Goal: Transaction & Acquisition: Book appointment/travel/reservation

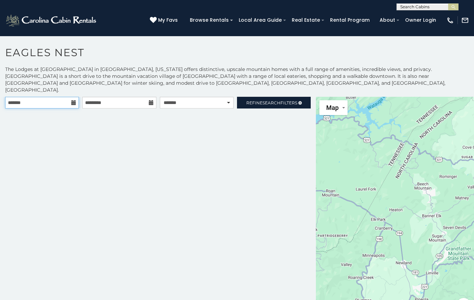
click at [70, 97] on input "text" at bounding box center [42, 103] width 74 height 12
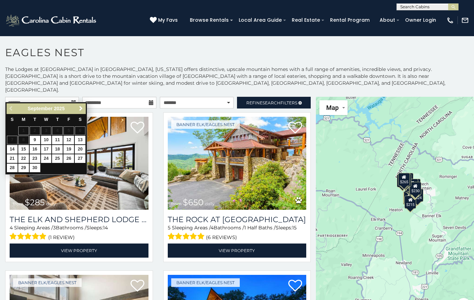
click at [84, 107] on link "Next" at bounding box center [80, 108] width 9 height 9
click at [77, 112] on link "Next" at bounding box center [80, 108] width 9 height 9
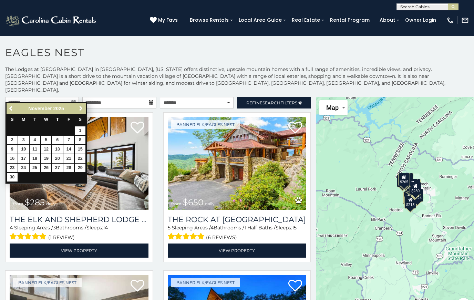
click at [80, 111] on span "Next" at bounding box center [81, 109] width 6 height 6
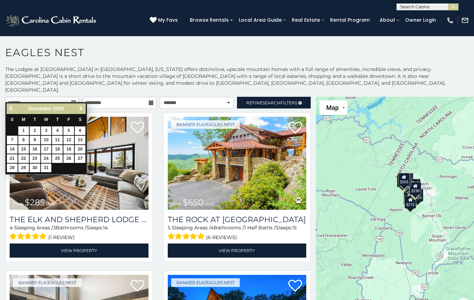
click at [79, 111] on span "Next" at bounding box center [81, 109] width 6 height 6
click at [81, 112] on link "Next" at bounding box center [80, 108] width 9 height 9
click at [82, 112] on link "Next" at bounding box center [80, 108] width 9 height 9
click at [82, 113] on link "Next" at bounding box center [80, 108] width 9 height 9
click at [83, 112] on link "Next" at bounding box center [80, 108] width 9 height 9
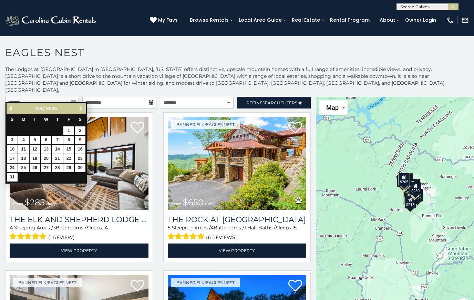
click at [77, 109] on link "Next" at bounding box center [80, 108] width 9 height 9
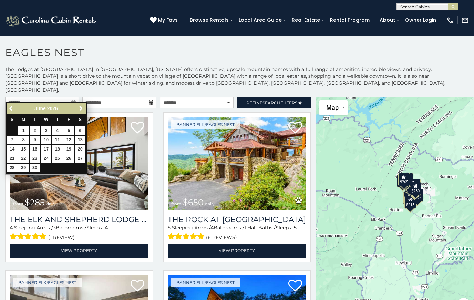
click at [82, 112] on link "Next" at bounding box center [80, 108] width 9 height 9
click at [45, 126] on link "1" at bounding box center [46, 130] width 11 height 9
type input "**********"
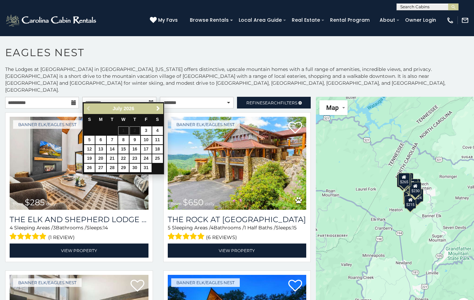
click at [122, 149] on link "15" at bounding box center [123, 149] width 11 height 9
type input "**********"
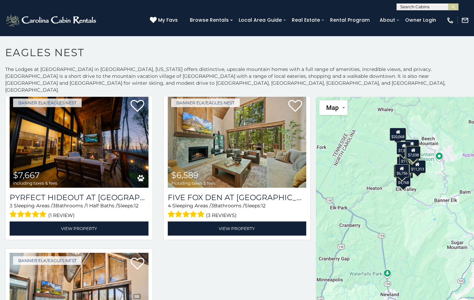
scroll to position [803, 0]
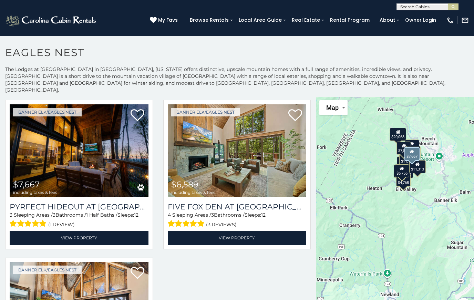
click at [79, 154] on img at bounding box center [79, 150] width 139 height 93
click at [111, 159] on img at bounding box center [79, 150] width 139 height 93
click at [60, 108] on link "Banner Elk/Eagles Nest" at bounding box center [47, 112] width 69 height 9
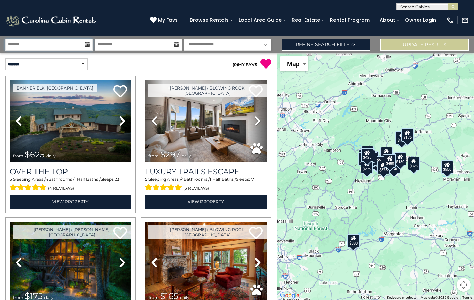
click at [84, 46] on input "text" at bounding box center [48, 45] width 87 height 12
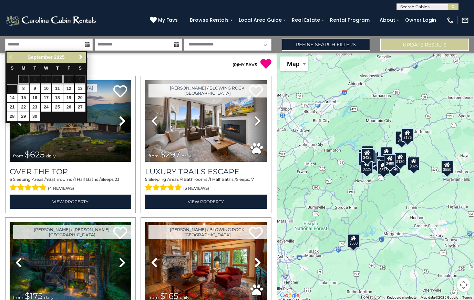
click at [11, 56] on div "Previous Next September 2025" at bounding box center [46, 57] width 79 height 11
click at [10, 54] on div "Previous Next September 2025" at bounding box center [46, 57] width 79 height 11
click at [80, 58] on span "Next" at bounding box center [81, 57] width 6 height 6
click at [83, 55] on span "Next" at bounding box center [81, 57] width 6 height 6
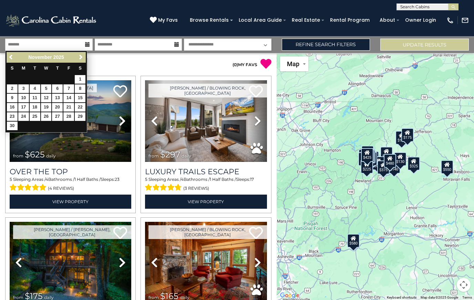
click at [81, 61] on link "Next" at bounding box center [80, 57] width 9 height 9
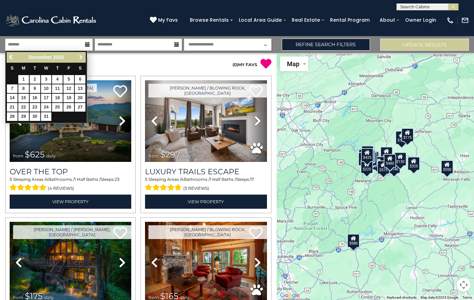
click at [80, 59] on span "Next" at bounding box center [81, 57] width 6 height 6
click at [80, 60] on span "Next" at bounding box center [81, 57] width 6 height 6
click at [81, 59] on span "Next" at bounding box center [81, 57] width 6 height 6
click at [79, 57] on span "Next" at bounding box center [81, 57] width 6 height 6
click at [81, 55] on span "Next" at bounding box center [81, 57] width 6 height 6
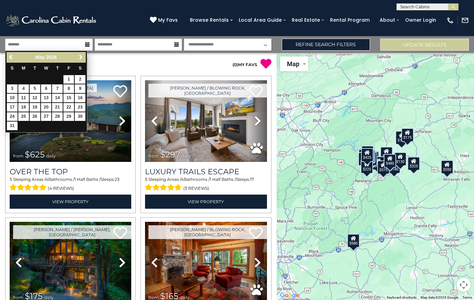
click at [70, 76] on link "1" at bounding box center [68, 79] width 11 height 9
type input "******"
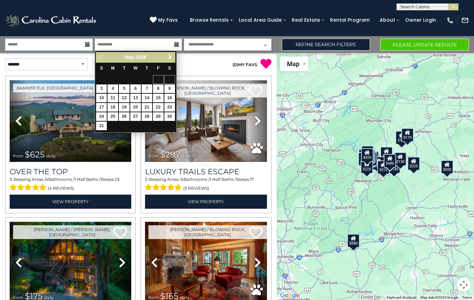
click at [90, 40] on input "******" at bounding box center [48, 45] width 87 height 12
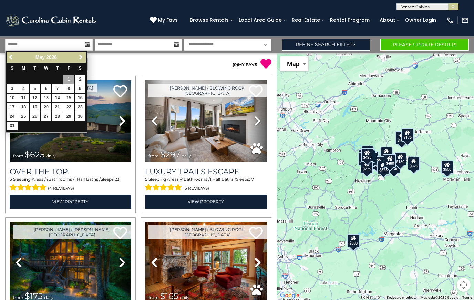
click at [72, 95] on link "15" at bounding box center [68, 98] width 11 height 9
type input "*******"
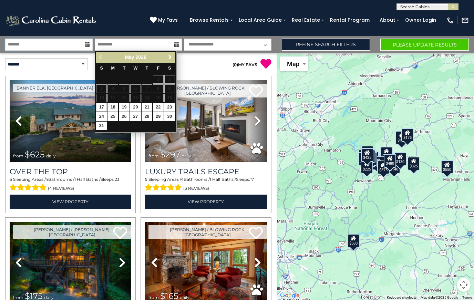
click at [90, 42] on input "*******" at bounding box center [48, 45] width 87 height 12
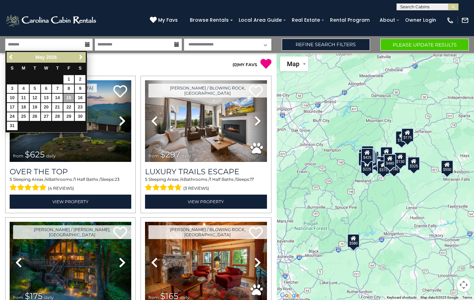
click at [68, 76] on link "1" at bounding box center [68, 79] width 11 height 9
type input "******"
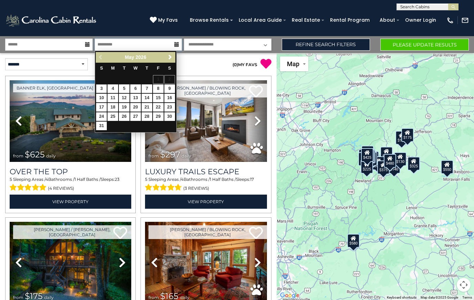
click at [157, 45] on input "text" at bounding box center [138, 45] width 87 height 12
click at [161, 96] on link "15" at bounding box center [158, 98] width 11 height 9
type input "*******"
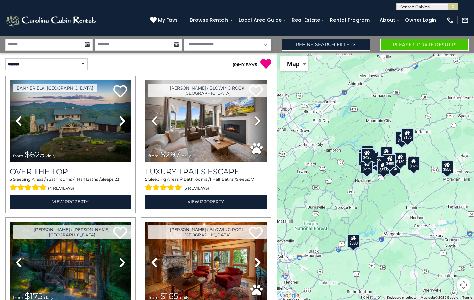
click at [427, 45] on button "Please Update Results" at bounding box center [424, 45] width 88 height 12
click at [86, 41] on input "******" at bounding box center [48, 45] width 87 height 12
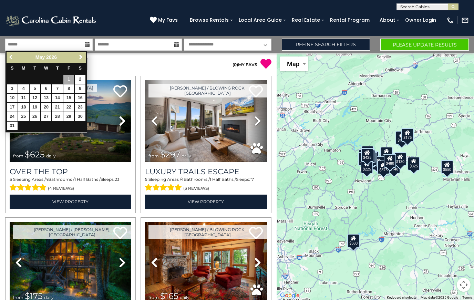
click at [14, 57] on span "Previous" at bounding box center [12, 57] width 6 height 6
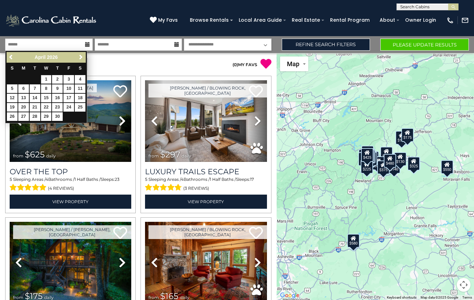
click at [48, 79] on link "1" at bounding box center [46, 79] width 11 height 9
type input "******"
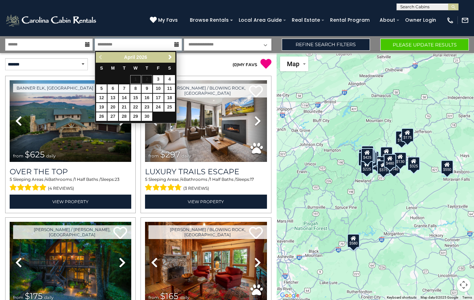
click at [171, 41] on input "text" at bounding box center [138, 45] width 87 height 12
click at [178, 50] on input "text" at bounding box center [138, 45] width 87 height 12
click at [138, 99] on link "15" at bounding box center [135, 98] width 11 height 9
type input "*******"
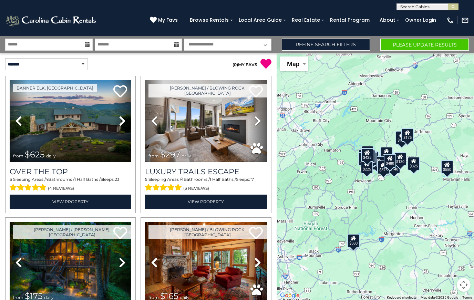
click at [431, 46] on button "Please Update Results" at bounding box center [424, 45] width 88 height 12
click at [418, 45] on button "Please Update Results" at bounding box center [424, 45] width 88 height 12
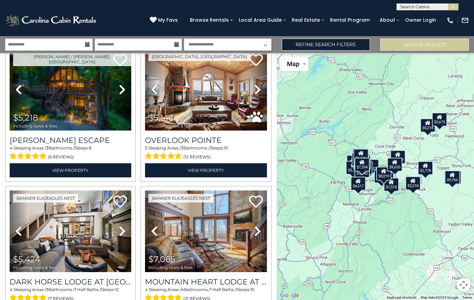
scroll to position [168, 0]
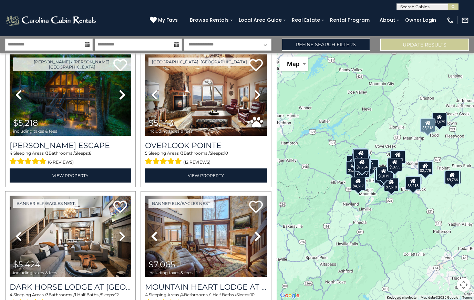
click at [93, 98] on img at bounding box center [71, 95] width 122 height 82
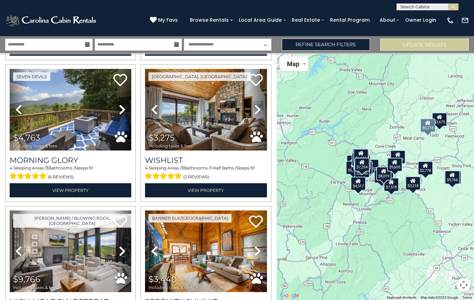
scroll to position [860, 0]
click at [218, 119] on img at bounding box center [206, 110] width 122 height 82
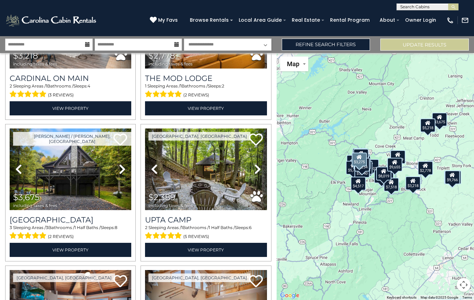
scroll to position [1226, 0]
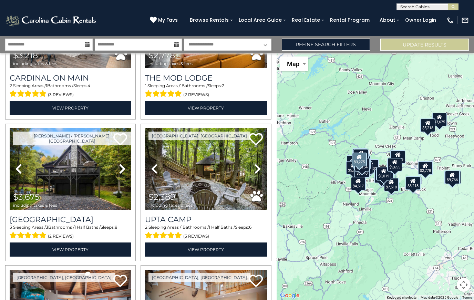
click at [81, 175] on img at bounding box center [71, 169] width 122 height 82
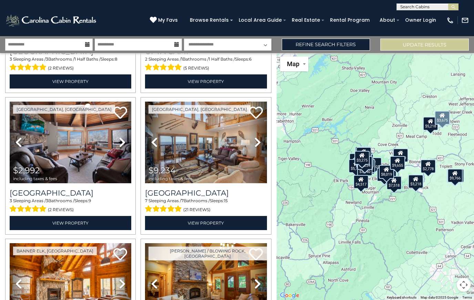
scroll to position [1394, 0]
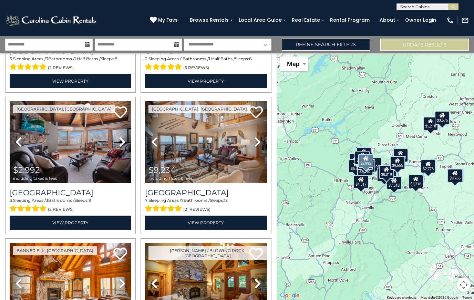
click at [96, 152] on img at bounding box center [71, 142] width 122 height 82
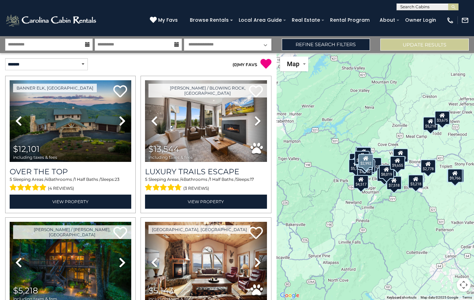
scroll to position [0, 0]
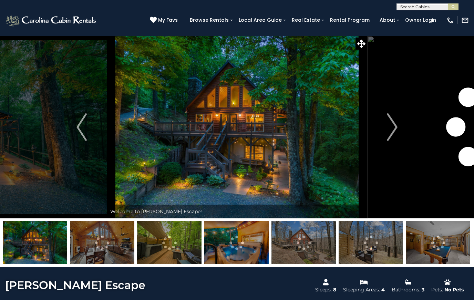
click at [392, 132] on img "Next" at bounding box center [392, 127] width 10 height 28
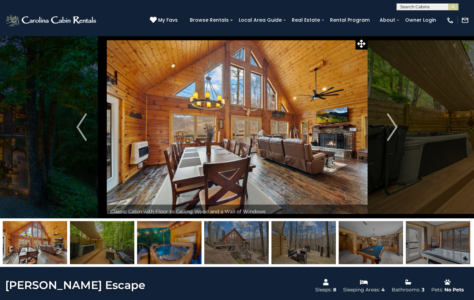
click at [399, 124] on button "Next" at bounding box center [392, 127] width 50 height 182
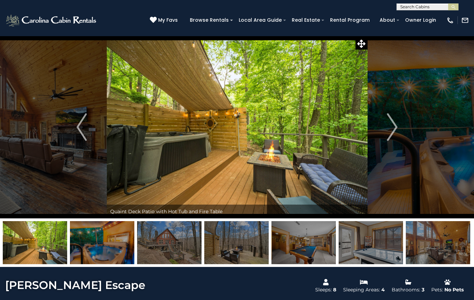
click at [398, 129] on button "Next" at bounding box center [392, 127] width 50 height 182
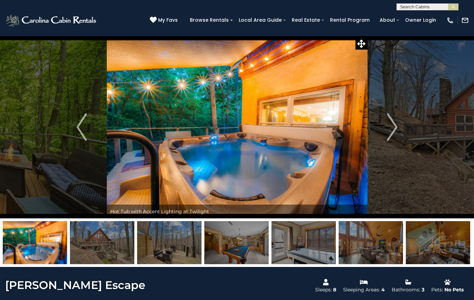
click at [398, 125] on button "Next" at bounding box center [392, 127] width 50 height 182
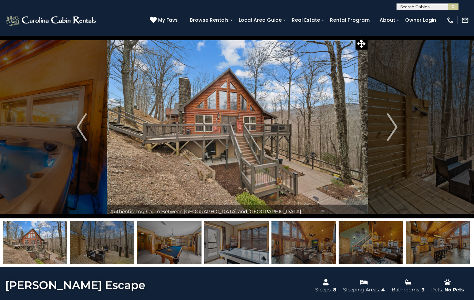
click at [398, 131] on button "Next" at bounding box center [392, 127] width 50 height 182
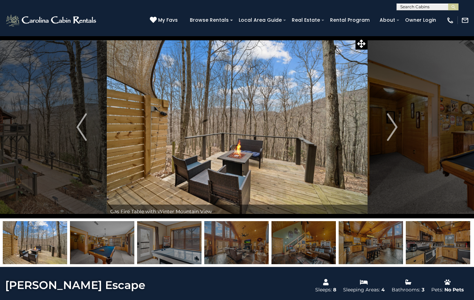
click at [394, 135] on img "Next" at bounding box center [392, 127] width 10 height 28
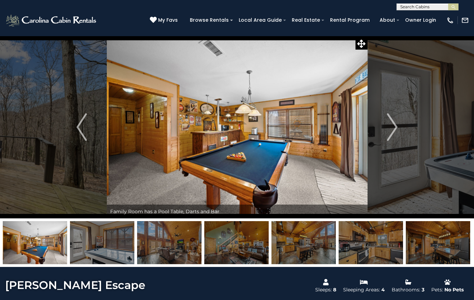
click at [393, 129] on img "Next" at bounding box center [392, 127] width 10 height 28
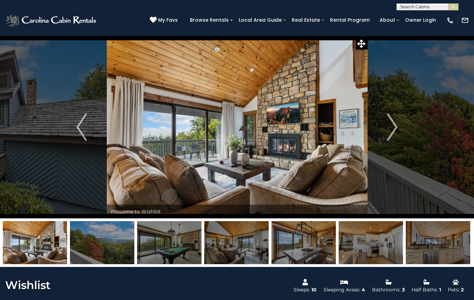
click at [332, 131] on img at bounding box center [237, 127] width 261 height 182
click at [350, 147] on img at bounding box center [237, 127] width 261 height 182
click at [332, 143] on img at bounding box center [237, 127] width 261 height 182
click at [394, 128] on img "Next" at bounding box center [392, 127] width 10 height 28
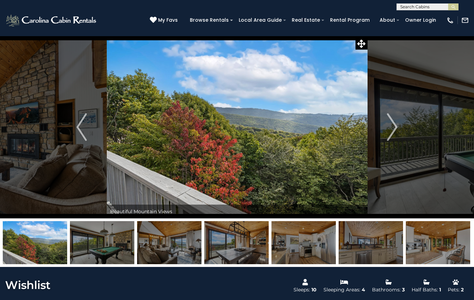
click at [392, 129] on img "Next" at bounding box center [392, 127] width 10 height 28
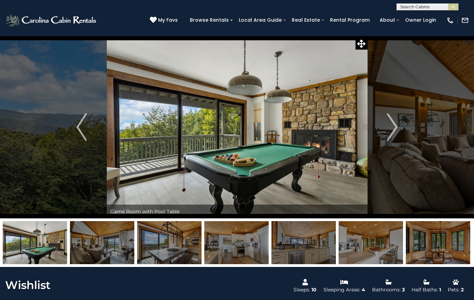
click at [398, 129] on button "Next" at bounding box center [392, 127] width 50 height 182
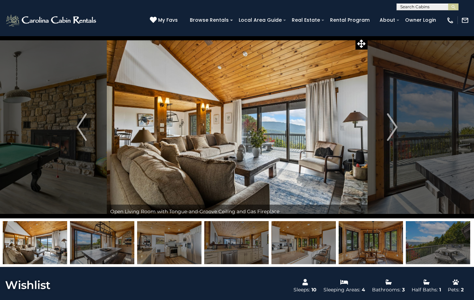
click at [393, 130] on img "Next" at bounding box center [392, 127] width 10 height 28
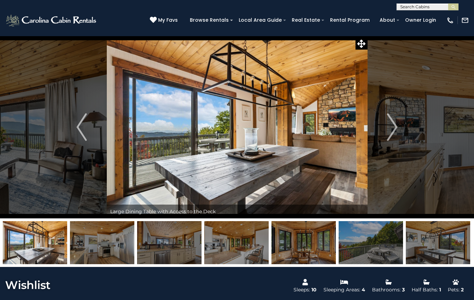
click at [400, 125] on button "Next" at bounding box center [392, 127] width 50 height 182
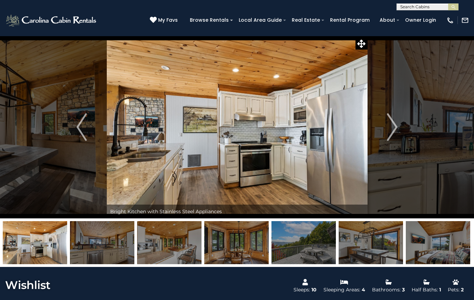
click at [398, 129] on button "Next" at bounding box center [392, 127] width 50 height 182
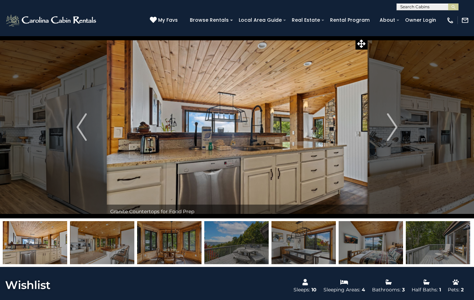
click at [398, 126] on button "Next" at bounding box center [392, 127] width 50 height 182
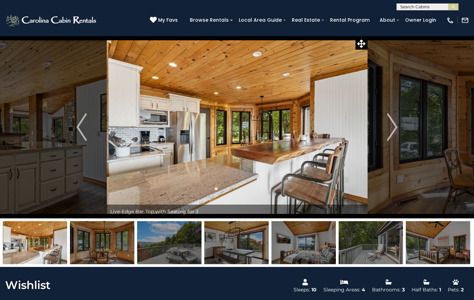
click at [397, 128] on img "Next" at bounding box center [392, 127] width 10 height 28
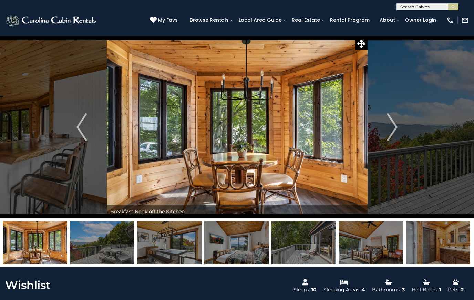
click at [405, 134] on button "Next" at bounding box center [392, 127] width 50 height 182
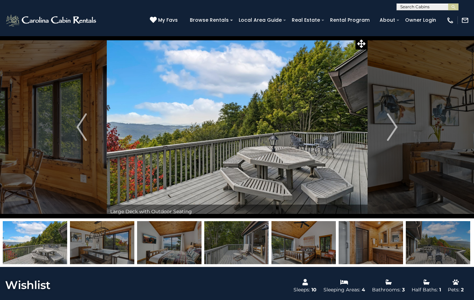
click at [397, 128] on img "Next" at bounding box center [392, 127] width 10 height 28
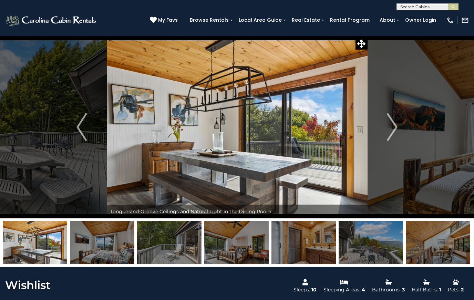
click at [397, 128] on img "Next" at bounding box center [392, 127] width 10 height 28
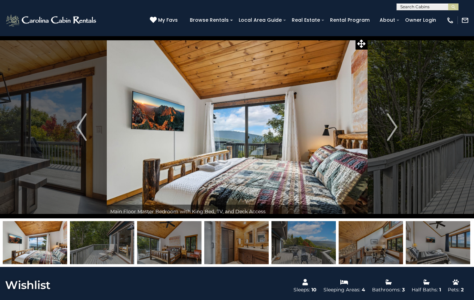
click at [396, 131] on img "Next" at bounding box center [392, 127] width 10 height 28
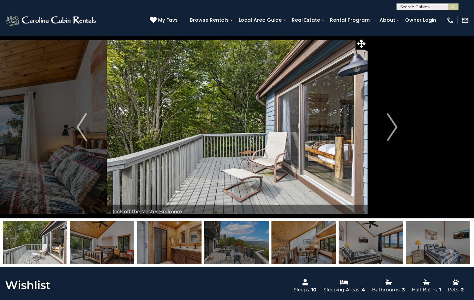
click at [397, 127] on img "Next" at bounding box center [392, 127] width 10 height 28
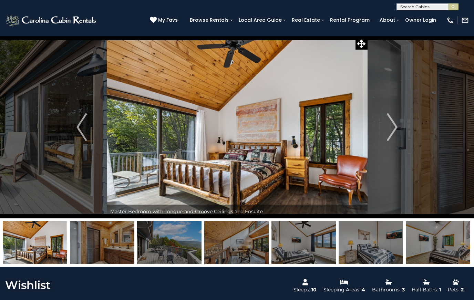
click at [399, 134] on button "Next" at bounding box center [392, 127] width 50 height 182
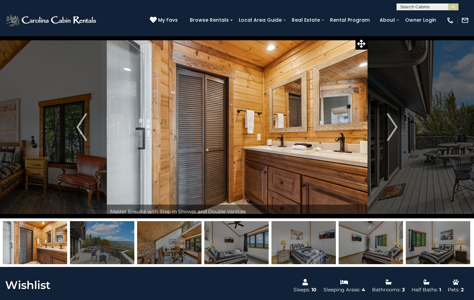
click at [398, 129] on button "Next" at bounding box center [392, 127] width 50 height 182
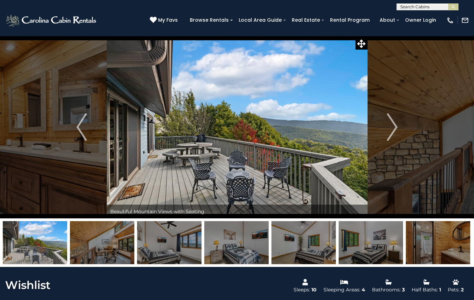
click at [398, 128] on button "Next" at bounding box center [392, 127] width 50 height 182
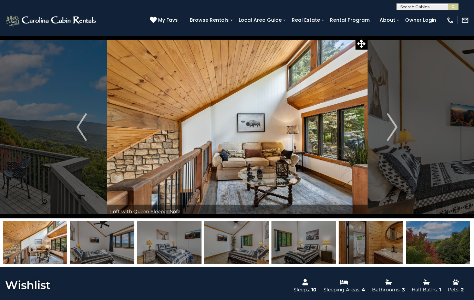
click at [398, 127] on button "Next" at bounding box center [392, 127] width 50 height 182
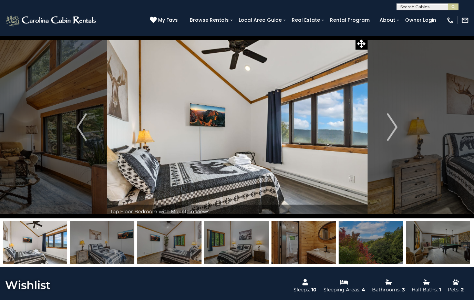
click at [393, 129] on img "Next" at bounding box center [392, 127] width 10 height 28
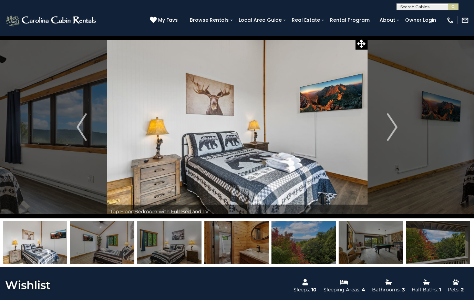
click at [396, 132] on img "Next" at bounding box center [392, 127] width 10 height 28
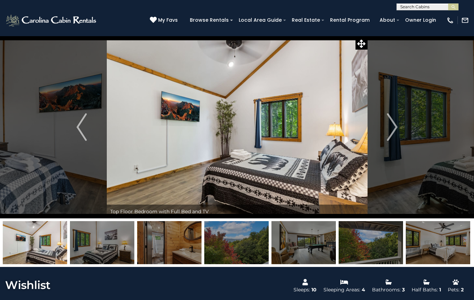
click at [393, 133] on img "Next" at bounding box center [392, 127] width 10 height 28
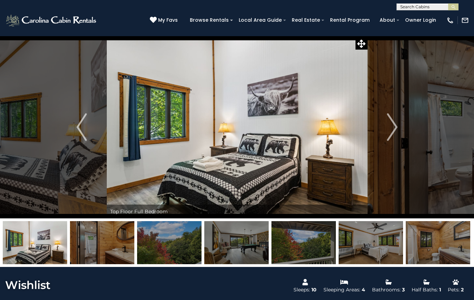
click at [393, 131] on img "Next" at bounding box center [392, 127] width 10 height 28
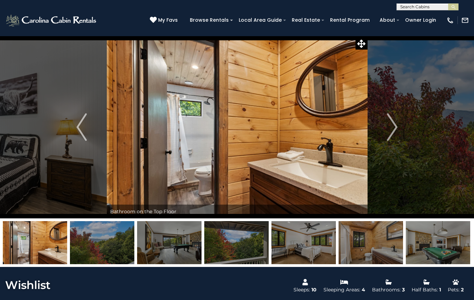
click at [395, 130] on img "Next" at bounding box center [392, 127] width 10 height 28
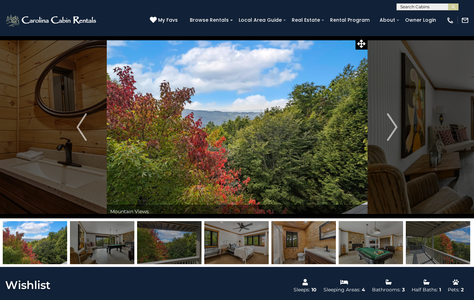
click at [394, 135] on img "Next" at bounding box center [392, 127] width 10 height 28
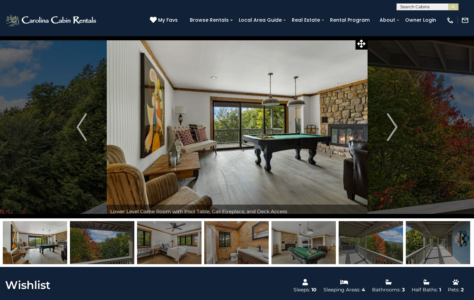
click at [395, 127] on img "Next" at bounding box center [392, 127] width 10 height 28
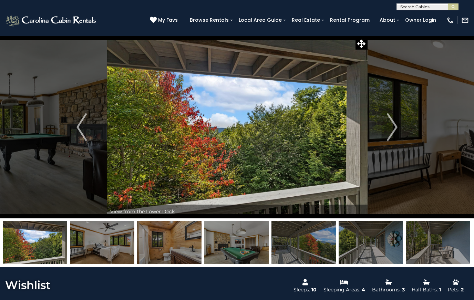
click at [398, 127] on button "Next" at bounding box center [392, 127] width 50 height 182
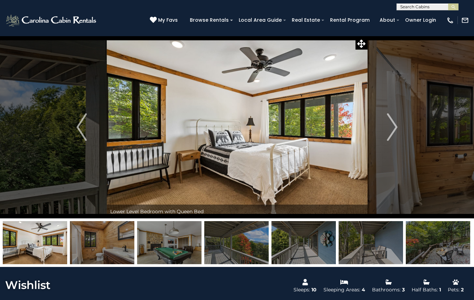
click at [395, 129] on img "Next" at bounding box center [392, 127] width 10 height 28
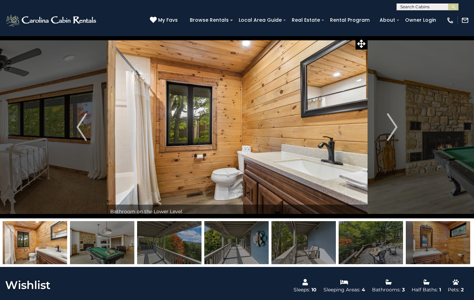
click at [395, 130] on img "Next" at bounding box center [392, 127] width 10 height 28
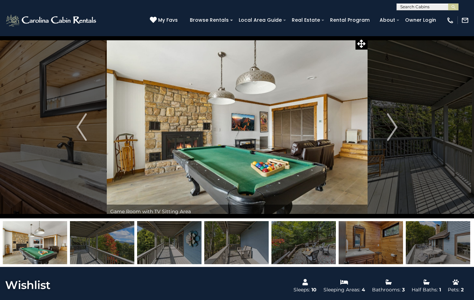
click at [399, 126] on button "Next" at bounding box center [392, 127] width 50 height 182
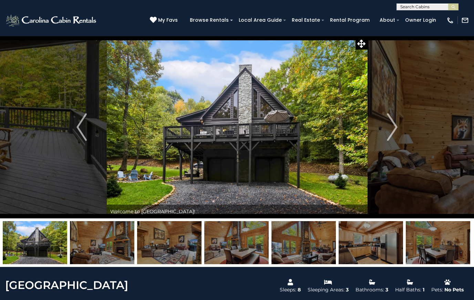
click at [392, 124] on img "Next" at bounding box center [392, 127] width 10 height 28
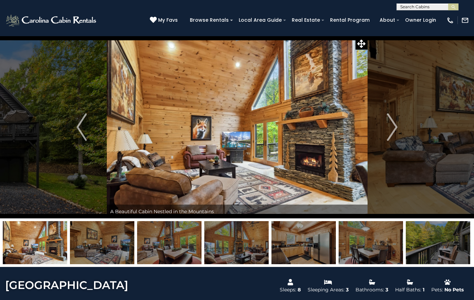
click at [397, 126] on img "Next" at bounding box center [392, 127] width 10 height 28
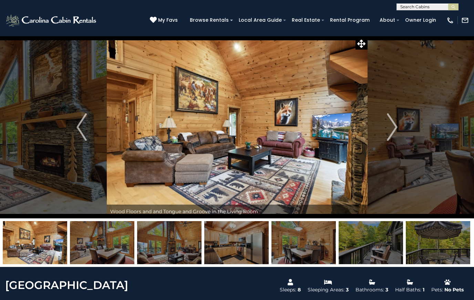
click at [396, 126] on img "Next" at bounding box center [392, 127] width 10 height 28
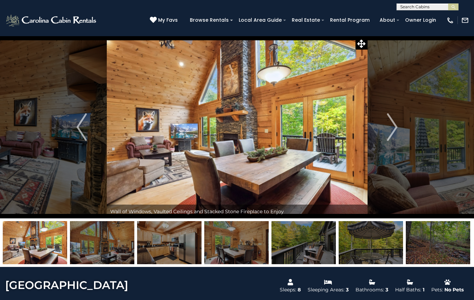
click at [403, 124] on button "Next" at bounding box center [392, 127] width 50 height 182
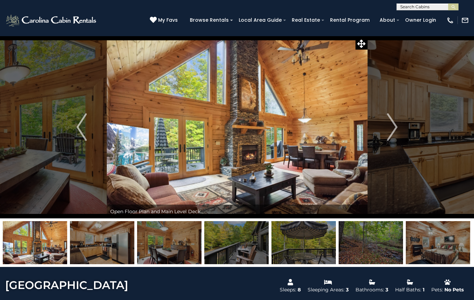
click at [394, 128] on img "Next" at bounding box center [392, 127] width 10 height 28
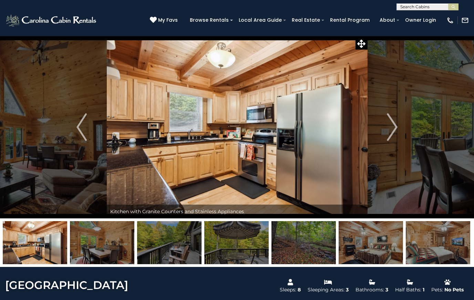
click at [405, 125] on button "Next" at bounding box center [392, 127] width 50 height 182
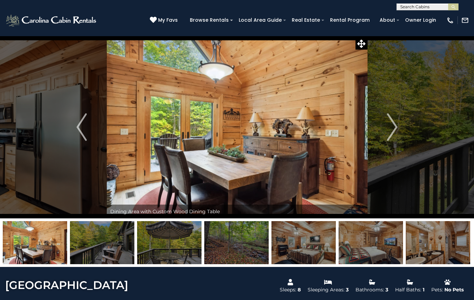
click at [397, 125] on img "Next" at bounding box center [392, 127] width 10 height 28
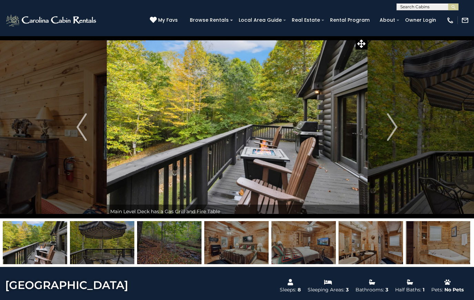
click at [399, 127] on button "Next" at bounding box center [392, 127] width 50 height 182
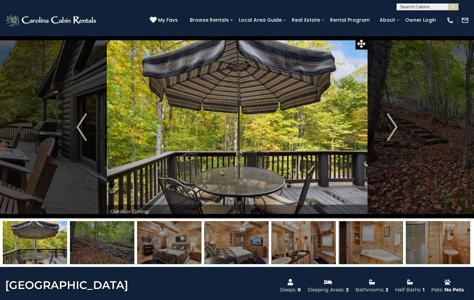
click at [399, 128] on button "Next" at bounding box center [392, 127] width 50 height 182
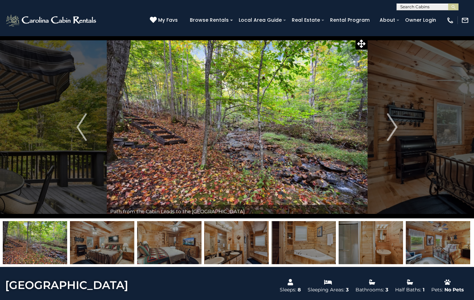
click at [397, 128] on img "Next" at bounding box center [392, 127] width 10 height 28
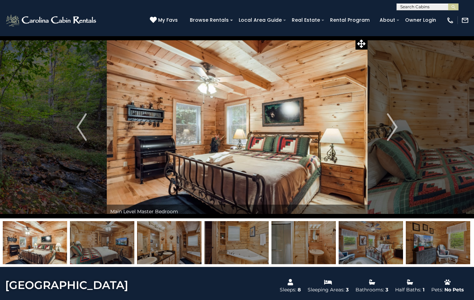
click at [396, 126] on img "Next" at bounding box center [392, 127] width 10 height 28
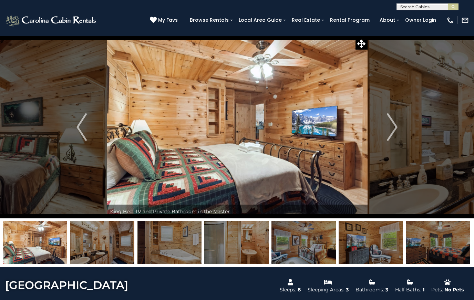
click at [395, 125] on img "Next" at bounding box center [392, 127] width 10 height 28
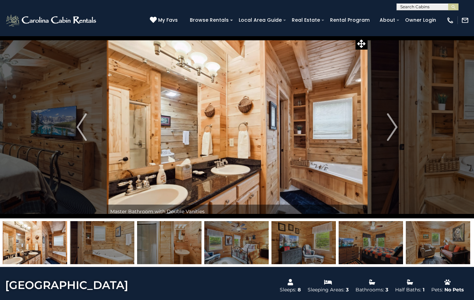
click at [400, 124] on button "Next" at bounding box center [392, 127] width 50 height 182
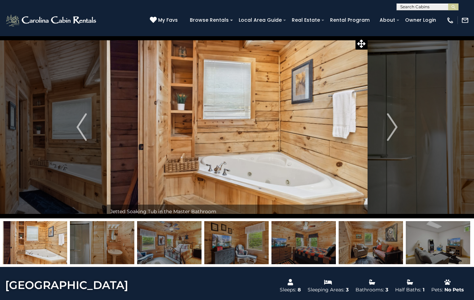
click at [396, 126] on img "Next" at bounding box center [392, 127] width 10 height 28
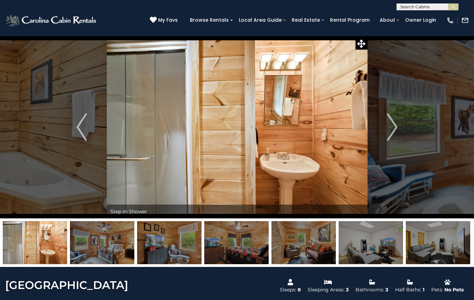
click at [398, 127] on button "Next" at bounding box center [392, 127] width 50 height 182
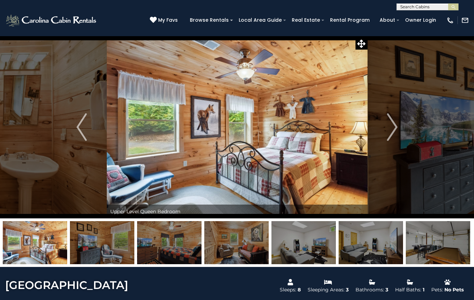
click at [399, 127] on button "Next" at bounding box center [392, 127] width 50 height 182
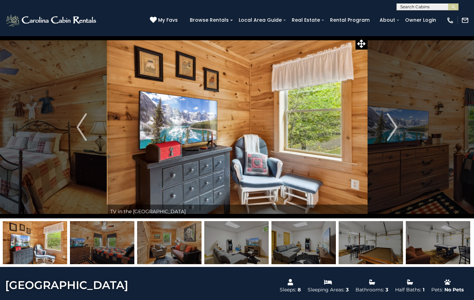
click at [398, 125] on button "Next" at bounding box center [392, 127] width 50 height 182
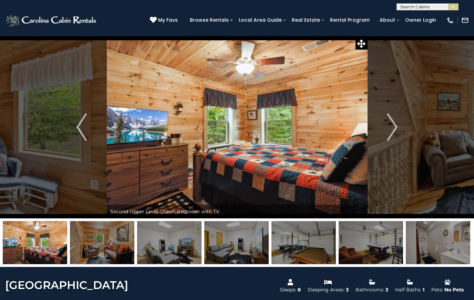
click at [398, 126] on button "Next" at bounding box center [392, 127] width 50 height 182
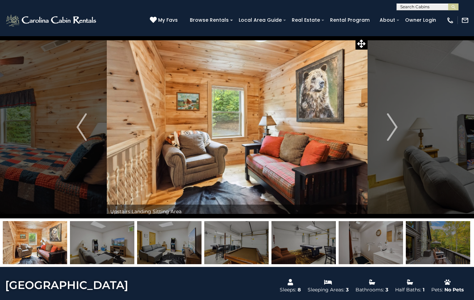
click at [401, 124] on button "Next" at bounding box center [392, 127] width 50 height 182
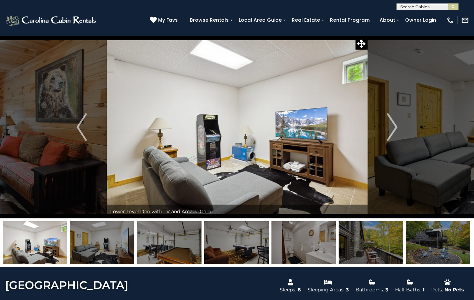
click at [397, 125] on img "Next" at bounding box center [392, 127] width 10 height 28
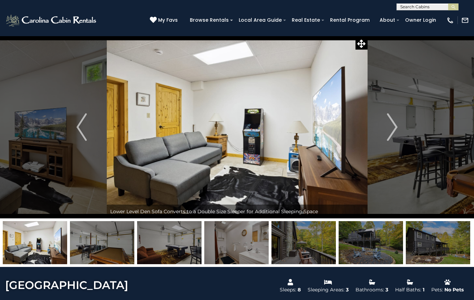
click at [399, 126] on button "Next" at bounding box center [392, 127] width 50 height 182
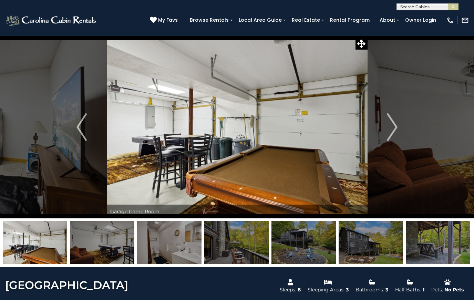
click at [399, 125] on button "Next" at bounding box center [392, 127] width 50 height 182
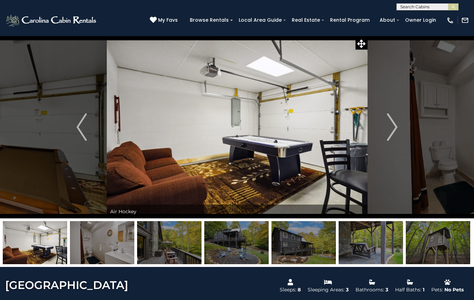
click at [398, 125] on button "Next" at bounding box center [392, 127] width 50 height 182
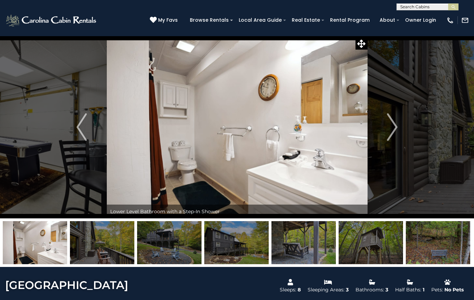
click at [397, 125] on img "Next" at bounding box center [392, 127] width 10 height 28
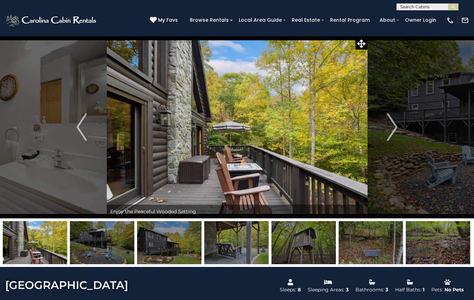
click at [398, 125] on button "Next" at bounding box center [392, 127] width 50 height 182
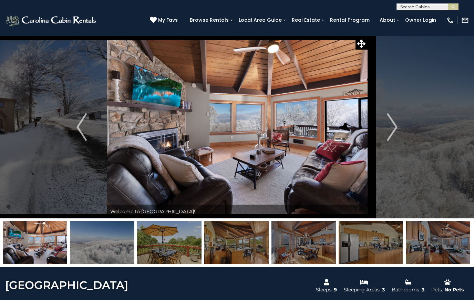
click at [396, 123] on img "Next" at bounding box center [392, 127] width 10 height 28
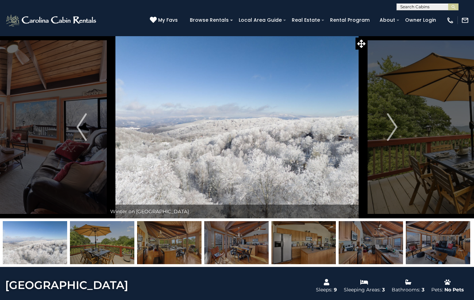
click at [396, 133] on img "Next" at bounding box center [392, 127] width 10 height 28
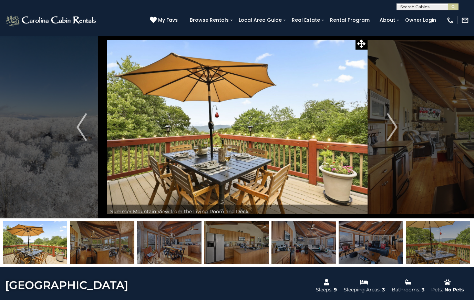
click at [393, 131] on img "Next" at bounding box center [392, 127] width 10 height 28
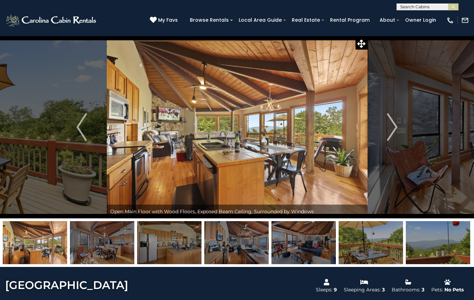
click at [395, 130] on img "Next" at bounding box center [392, 127] width 10 height 28
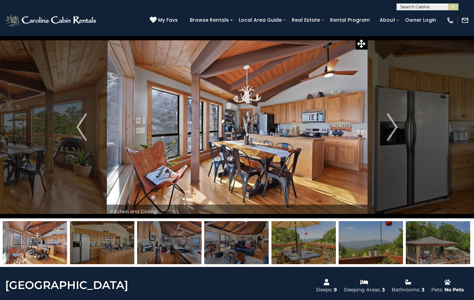
click at [399, 126] on button "Next" at bounding box center [392, 127] width 50 height 182
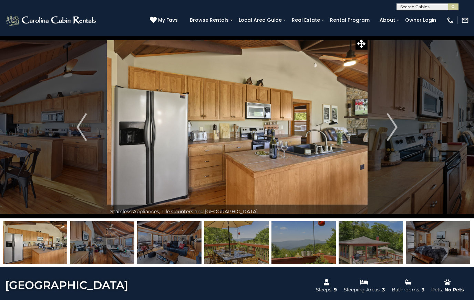
click at [399, 128] on button "Next" at bounding box center [392, 127] width 50 height 182
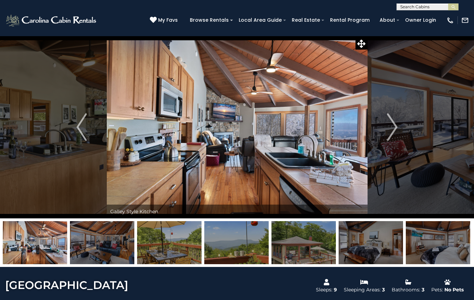
click at [399, 126] on button "Next" at bounding box center [392, 127] width 50 height 182
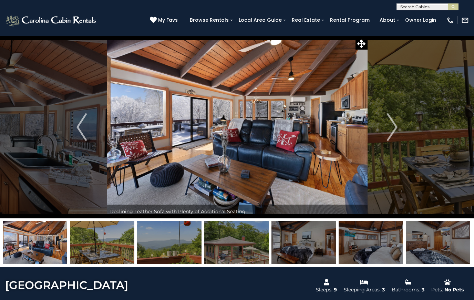
click at [397, 128] on img "Next" at bounding box center [392, 127] width 10 height 28
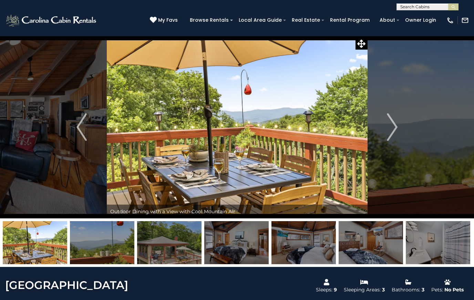
click at [394, 125] on img "Next" at bounding box center [392, 127] width 10 height 28
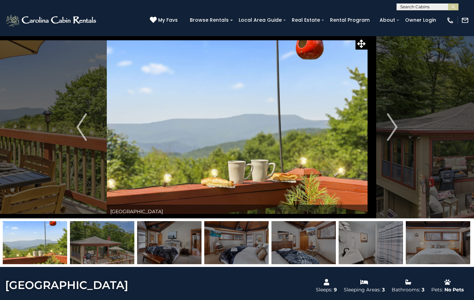
click at [402, 133] on button "Next" at bounding box center [392, 127] width 50 height 182
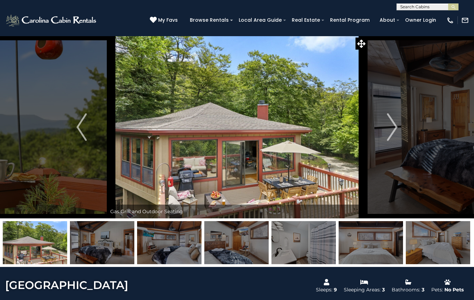
click at [396, 129] on img "Next" at bounding box center [392, 127] width 10 height 28
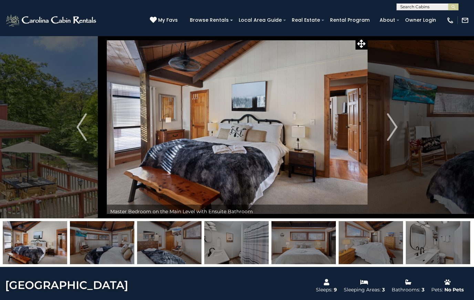
click at [397, 126] on img "Next" at bounding box center [392, 127] width 10 height 28
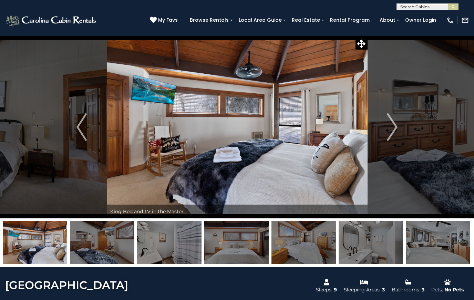
click at [397, 129] on img "Next" at bounding box center [392, 127] width 10 height 28
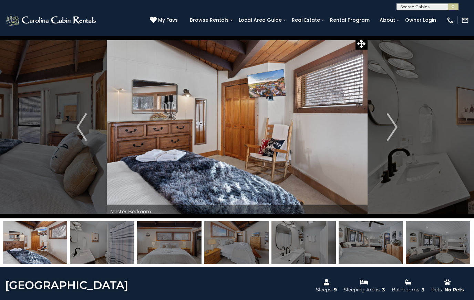
click at [402, 130] on button "Next" at bounding box center [392, 127] width 50 height 182
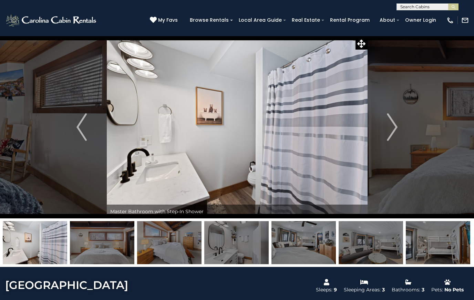
click at [398, 132] on button "Next" at bounding box center [392, 127] width 50 height 182
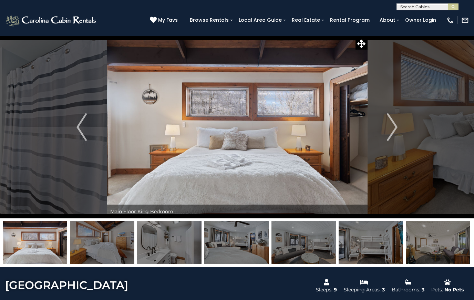
click at [393, 135] on img "Next" at bounding box center [392, 127] width 10 height 28
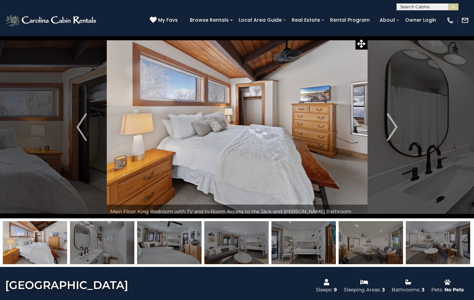
click at [397, 131] on img "Next" at bounding box center [392, 127] width 10 height 28
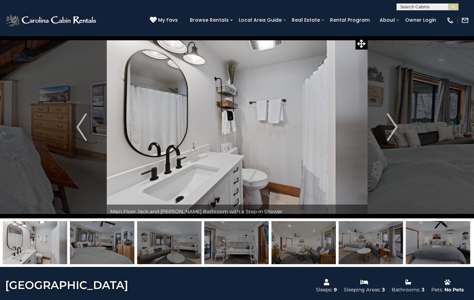
click at [397, 132] on img "Next" at bounding box center [392, 127] width 10 height 28
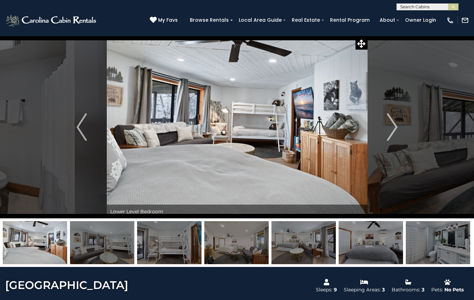
click at [399, 120] on button "Next" at bounding box center [392, 127] width 50 height 182
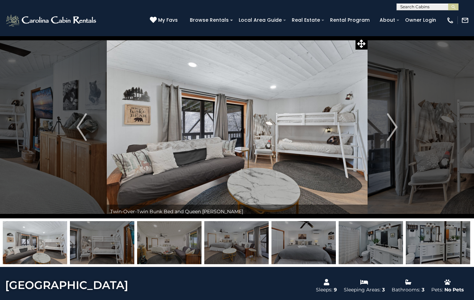
click at [398, 128] on button "Next" at bounding box center [392, 127] width 50 height 182
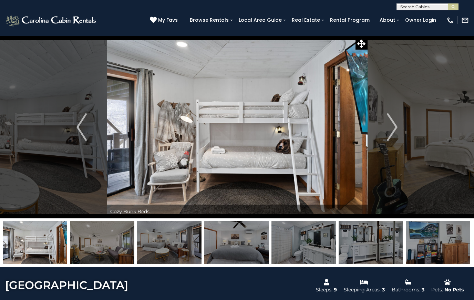
click at [392, 127] on img "Next" at bounding box center [392, 127] width 10 height 28
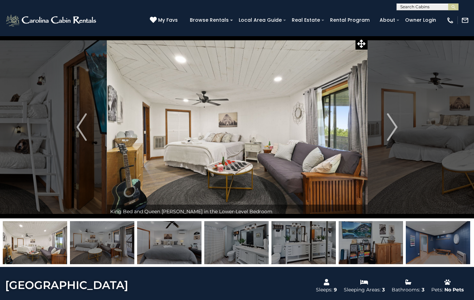
click at [395, 134] on img "Next" at bounding box center [392, 127] width 10 height 28
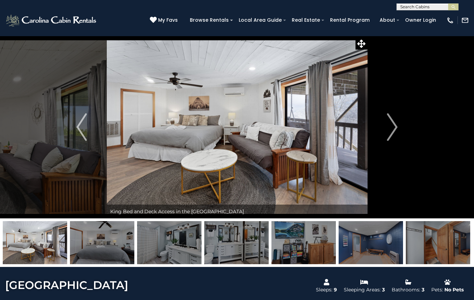
click at [396, 134] on img "Next" at bounding box center [392, 127] width 10 height 28
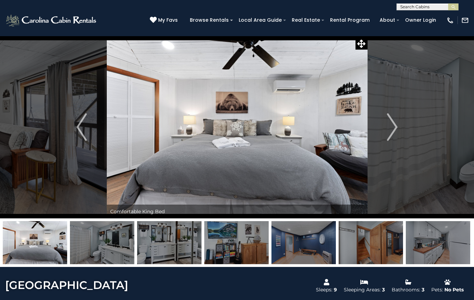
click at [400, 133] on button "Next" at bounding box center [392, 127] width 50 height 182
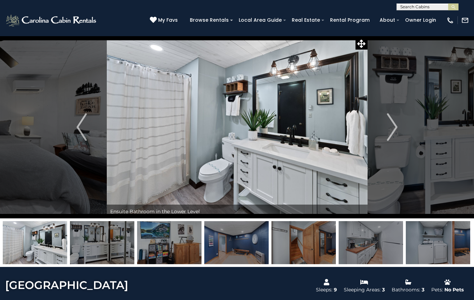
click at [398, 135] on button "Next" at bounding box center [392, 127] width 50 height 182
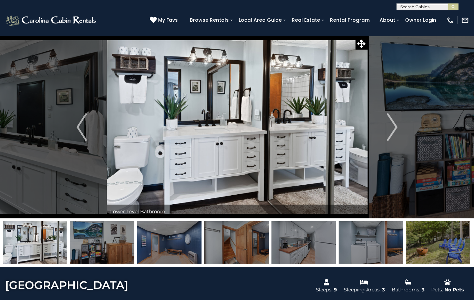
click at [398, 135] on button "Next" at bounding box center [392, 127] width 50 height 182
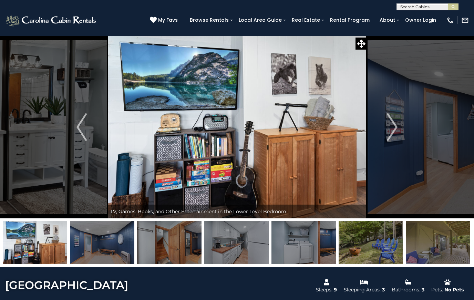
click at [398, 133] on button "Next" at bounding box center [392, 127] width 50 height 182
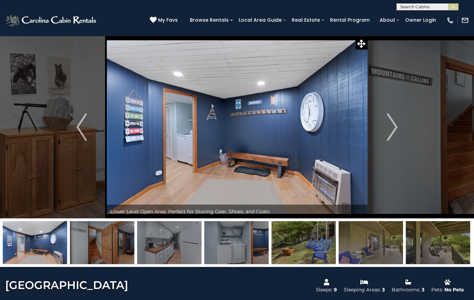
click at [401, 133] on button "Next" at bounding box center [392, 127] width 50 height 182
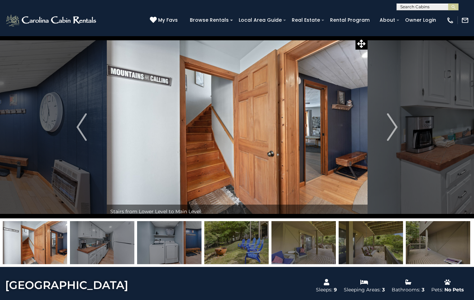
click at [399, 134] on button "Next" at bounding box center [392, 127] width 50 height 182
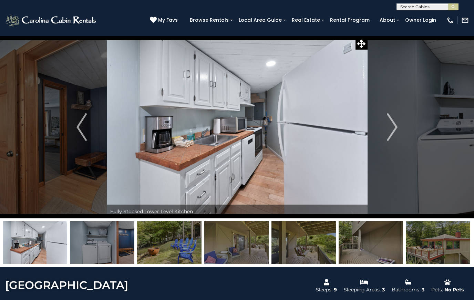
click at [400, 133] on button "Next" at bounding box center [392, 127] width 50 height 182
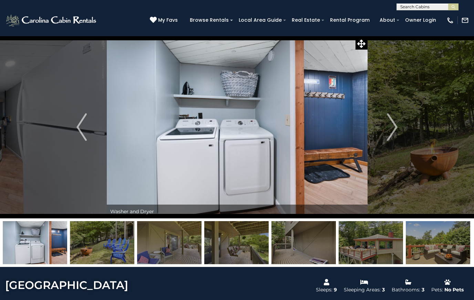
click at [398, 133] on button "Next" at bounding box center [392, 127] width 50 height 182
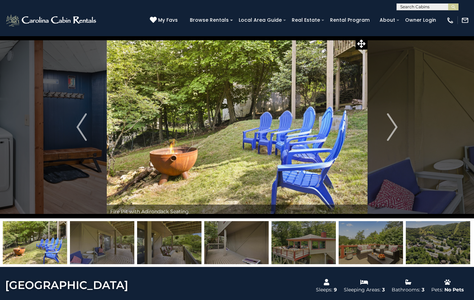
click at [398, 134] on button "Next" at bounding box center [392, 127] width 50 height 182
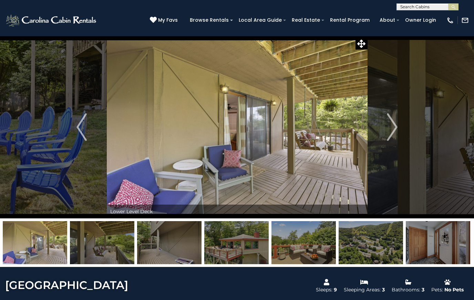
click at [399, 130] on button "Next" at bounding box center [392, 127] width 50 height 182
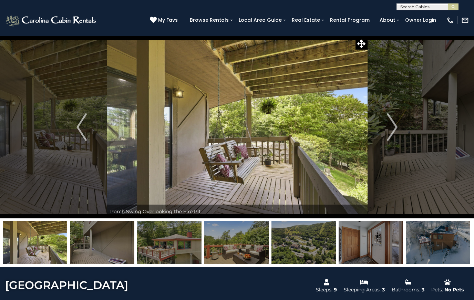
click at [395, 133] on img "Next" at bounding box center [392, 127] width 10 height 28
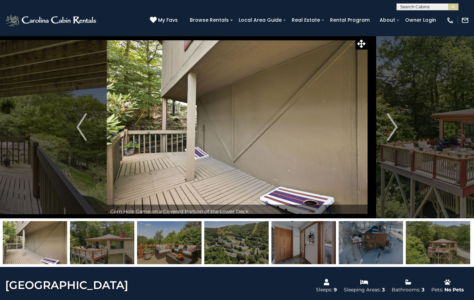
click at [398, 132] on button "Next" at bounding box center [392, 127] width 50 height 182
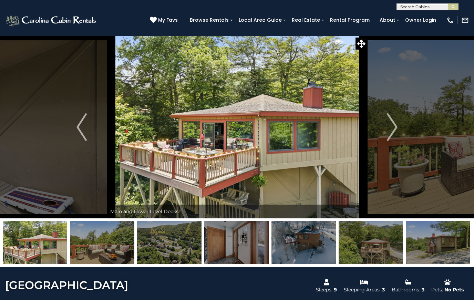
click at [396, 134] on img "Next" at bounding box center [392, 127] width 10 height 28
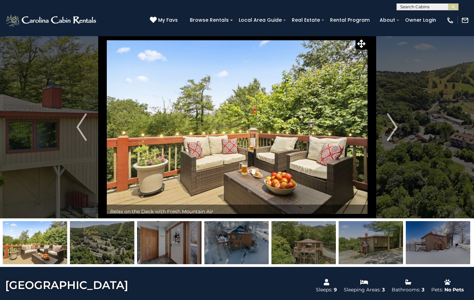
click at [402, 131] on button "Next" at bounding box center [392, 127] width 50 height 182
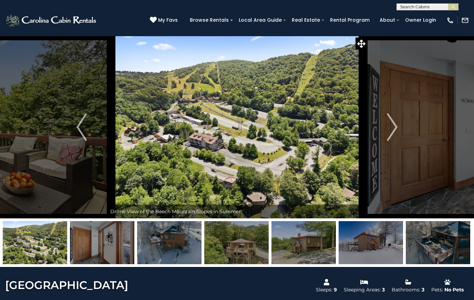
click at [401, 126] on button "Next" at bounding box center [392, 127] width 50 height 182
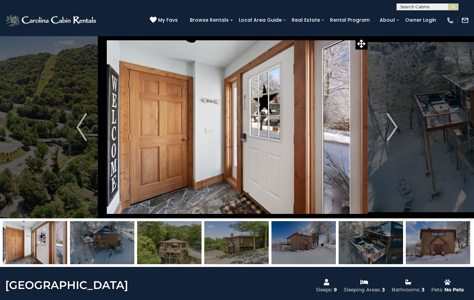
click at [390, 132] on img "Next" at bounding box center [392, 127] width 10 height 28
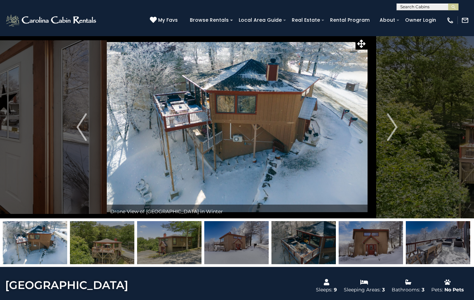
click at [401, 124] on button "Next" at bounding box center [392, 127] width 50 height 182
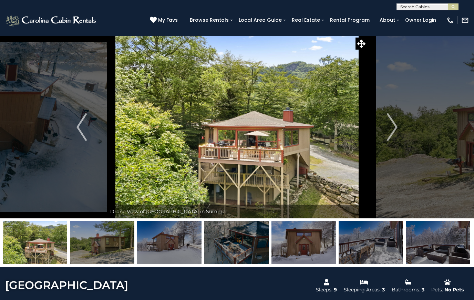
click at [397, 128] on img "Next" at bounding box center [392, 127] width 10 height 28
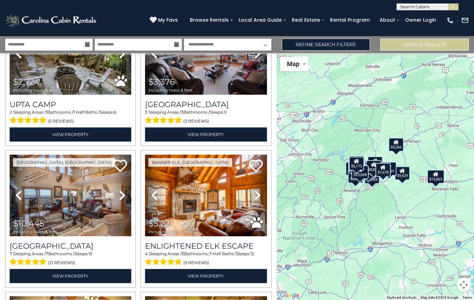
scroll to position [1201, 0]
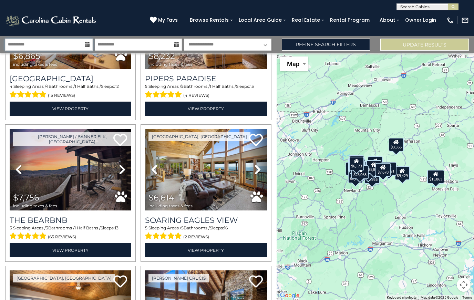
click at [87, 40] on input "**********" at bounding box center [48, 45] width 87 height 12
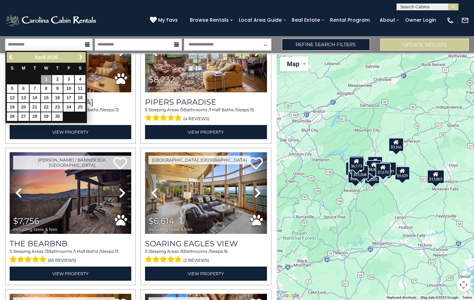
scroll to position [1484, 0]
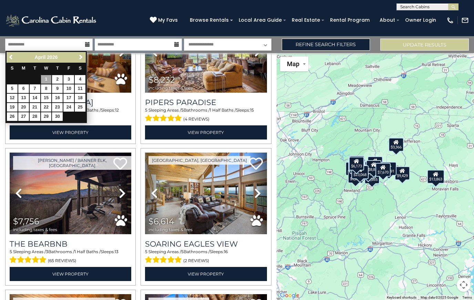
click at [163, 46] on input "**********" at bounding box center [138, 45] width 87 height 12
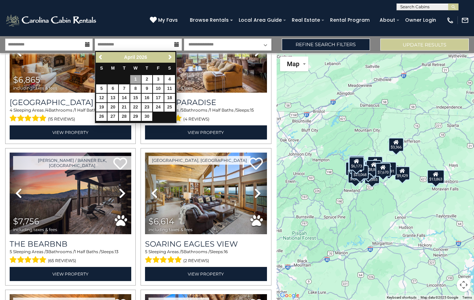
click at [138, 91] on link "8" at bounding box center [135, 88] width 11 height 9
type input "******"
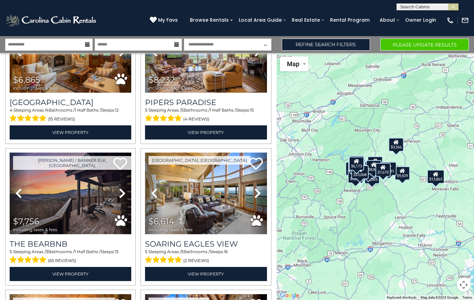
click at [429, 46] on button "Please Update Results" at bounding box center [424, 45] width 88 height 12
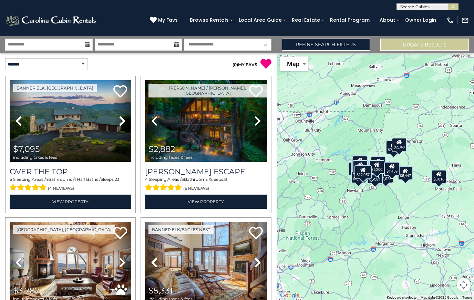
click at [231, 127] on img at bounding box center [206, 121] width 122 height 82
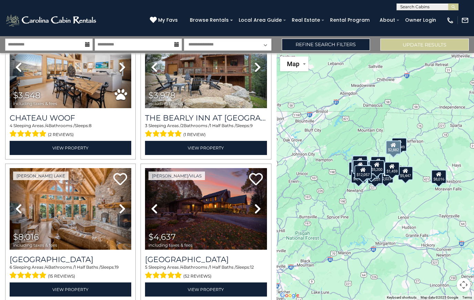
scroll to position [479, 0]
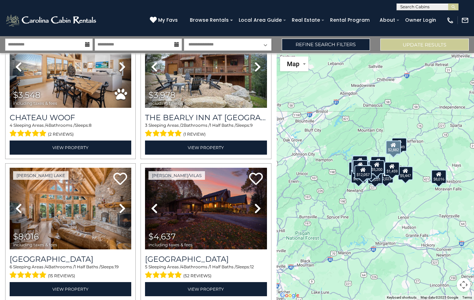
click at [261, 43] on select "**********" at bounding box center [227, 45] width 87 height 12
select select "*"
click at [264, 46] on select "**********" at bounding box center [227, 45] width 87 height 12
click at [421, 46] on button "Update Results" at bounding box center [424, 45] width 88 height 12
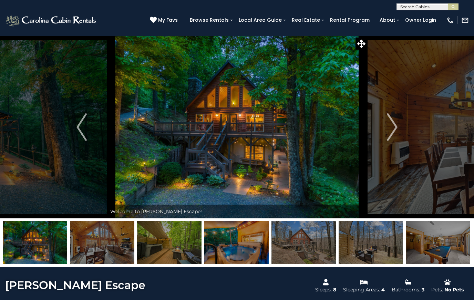
click at [394, 127] on img "Next" at bounding box center [392, 127] width 10 height 28
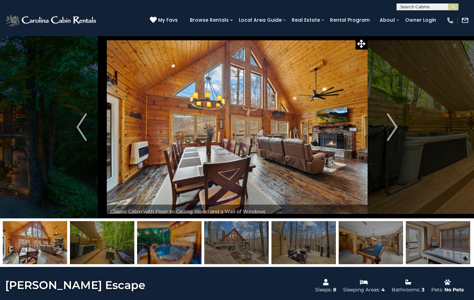
click at [392, 132] on img "Next" at bounding box center [392, 127] width 10 height 28
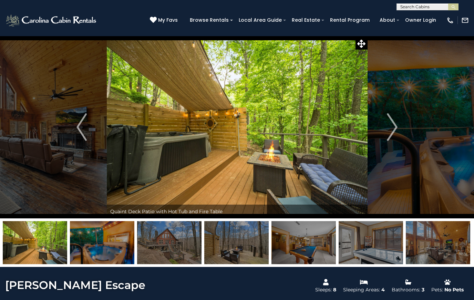
click at [391, 131] on img "Next" at bounding box center [392, 127] width 10 height 28
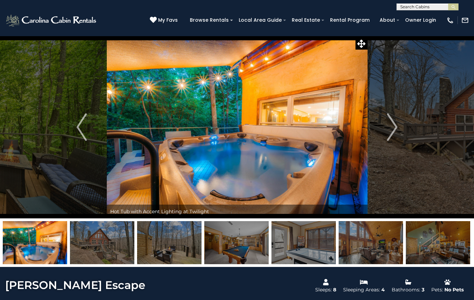
click at [392, 131] on img "Next" at bounding box center [392, 127] width 10 height 28
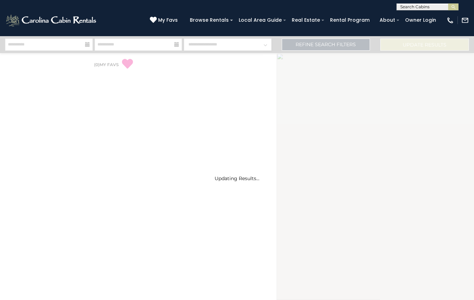
select select "*"
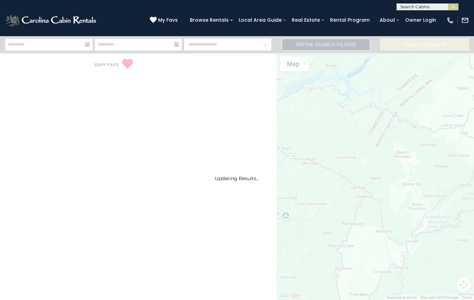
click at [426, 113] on div "Updating Results..." at bounding box center [237, 168] width 474 height 264
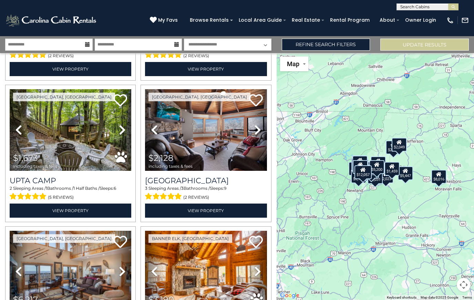
scroll to position [1260, 0]
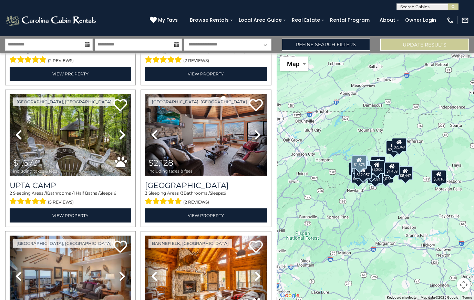
click at [97, 131] on img at bounding box center [71, 135] width 122 height 82
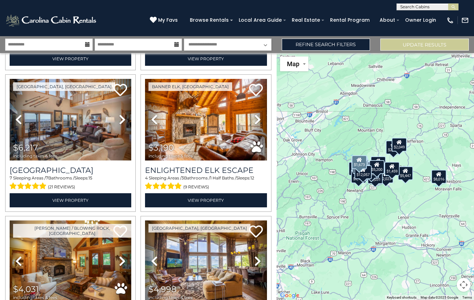
scroll to position [1411, 0]
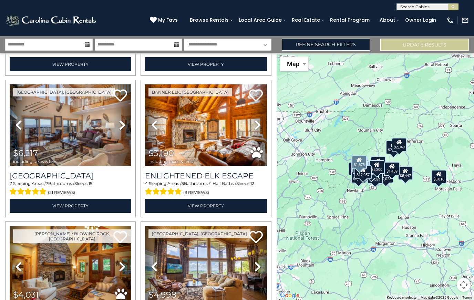
click at [225, 128] on img at bounding box center [206, 125] width 122 height 82
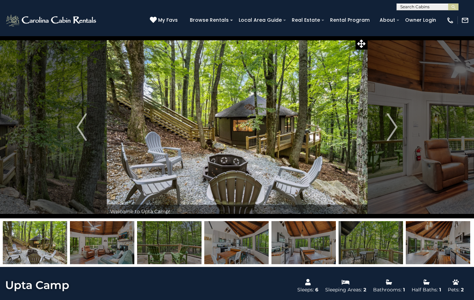
click at [395, 125] on img "Next" at bounding box center [392, 127] width 10 height 28
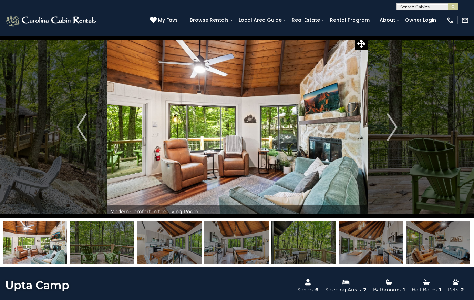
click at [365, 40] on icon at bounding box center [361, 44] width 8 height 8
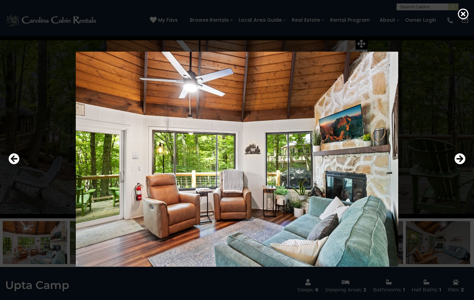
click at [462, 161] on icon "Next" at bounding box center [459, 158] width 11 height 11
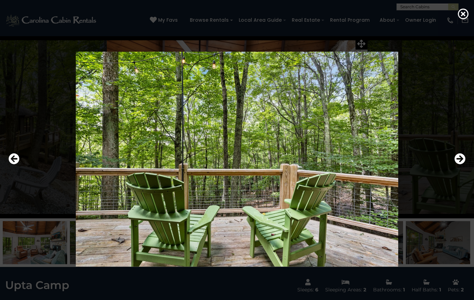
click at [463, 160] on icon "Next" at bounding box center [459, 158] width 11 height 11
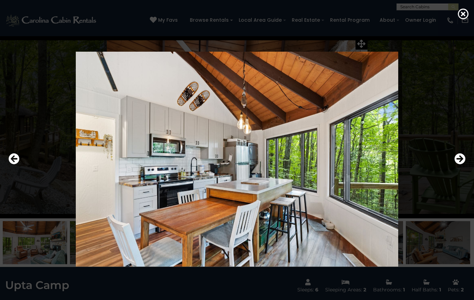
click at [462, 159] on icon "Next" at bounding box center [459, 158] width 11 height 11
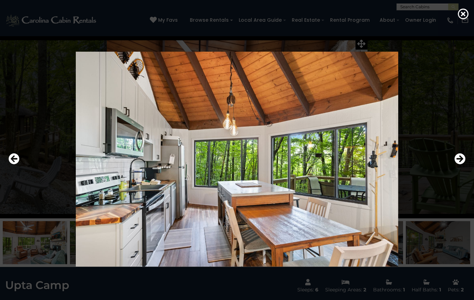
click at [460, 160] on icon "Next" at bounding box center [459, 158] width 11 height 11
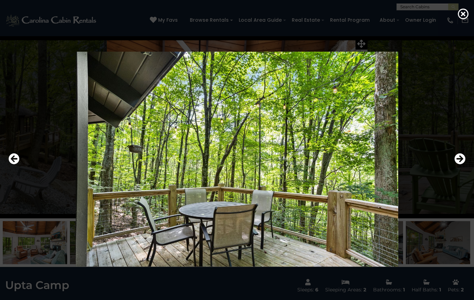
click at [457, 160] on icon "Next" at bounding box center [459, 158] width 11 height 11
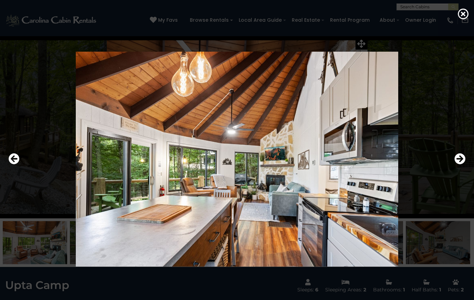
click at [459, 162] on icon "Next" at bounding box center [459, 158] width 11 height 11
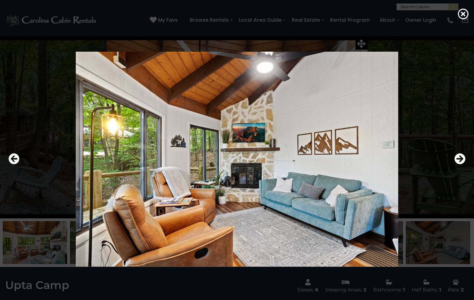
click at [461, 161] on icon "Next" at bounding box center [459, 158] width 11 height 11
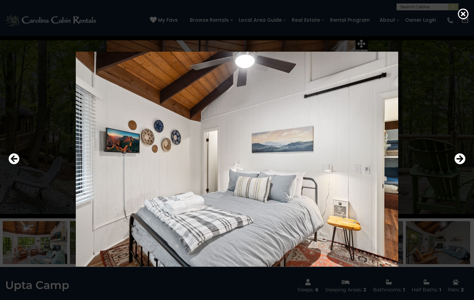
click at [458, 162] on icon "Next" at bounding box center [459, 158] width 11 height 11
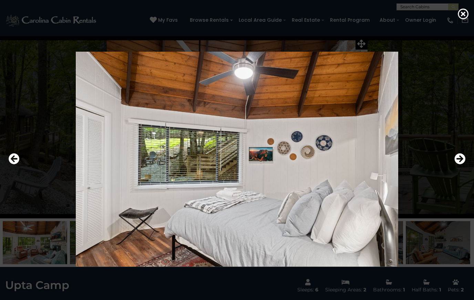
click at [458, 162] on icon "Next" at bounding box center [459, 158] width 11 height 11
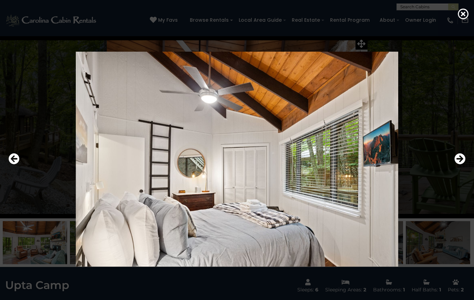
click at [460, 160] on icon "Next" at bounding box center [459, 158] width 11 height 11
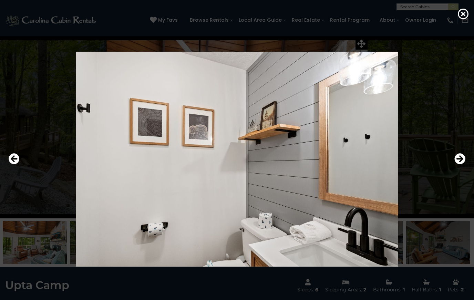
click at [461, 160] on icon "Next" at bounding box center [459, 158] width 11 height 11
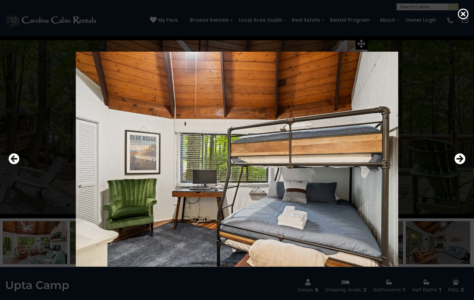
click at [10, 160] on icon "Previous" at bounding box center [14, 158] width 11 height 11
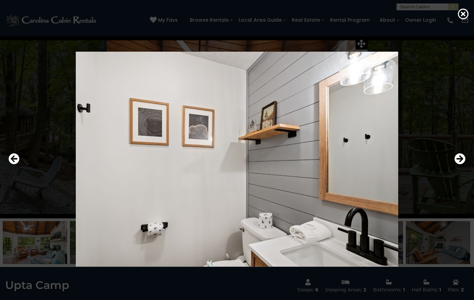
click at [462, 159] on icon "Next" at bounding box center [459, 158] width 11 height 11
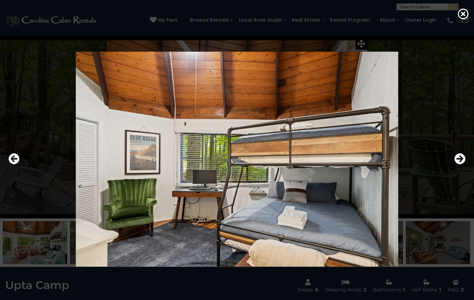
click at [462, 162] on icon "Next" at bounding box center [459, 158] width 11 height 11
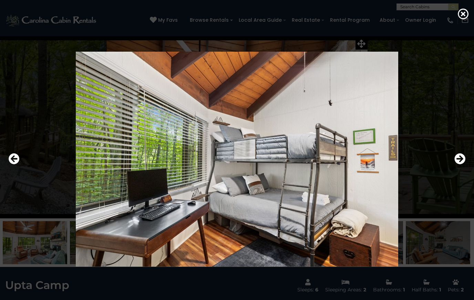
click at [461, 157] on icon "Next" at bounding box center [459, 158] width 11 height 11
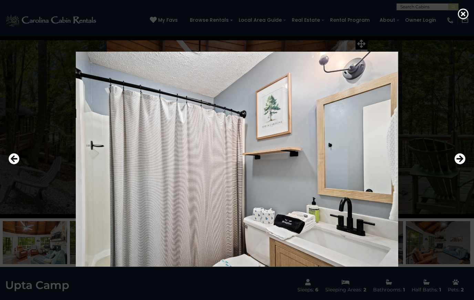
click at [462, 163] on icon "Next" at bounding box center [459, 158] width 11 height 11
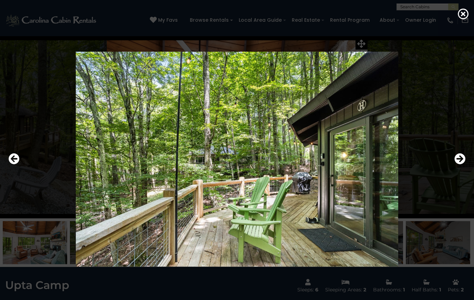
click at [461, 161] on icon "Next" at bounding box center [459, 158] width 11 height 11
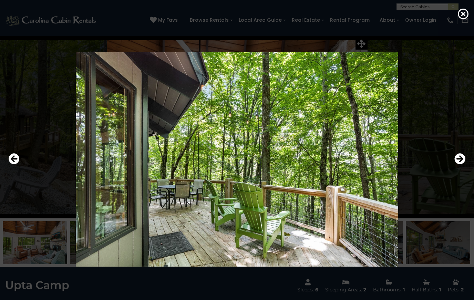
click at [458, 163] on icon "Next" at bounding box center [459, 158] width 11 height 11
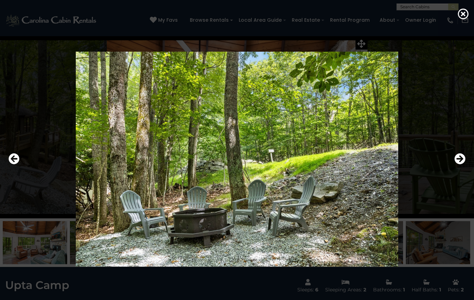
click at [465, 161] on icon "Next" at bounding box center [459, 158] width 11 height 11
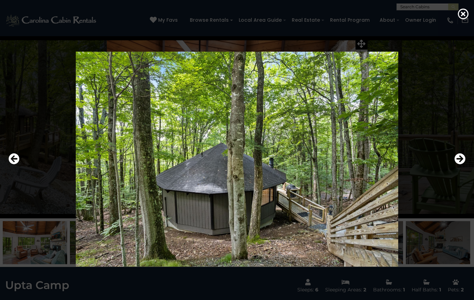
click at [463, 161] on icon "Next" at bounding box center [459, 158] width 11 height 11
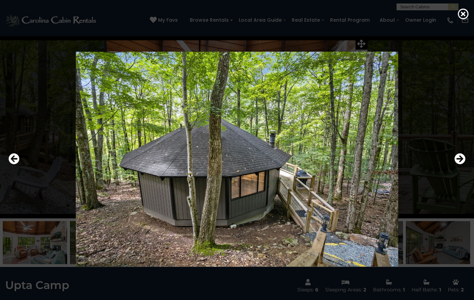
click at [464, 158] on icon "Next" at bounding box center [459, 158] width 11 height 11
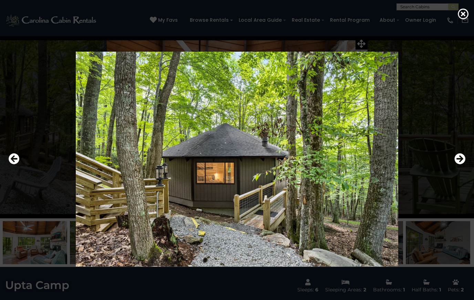
click at [464, 160] on icon "Next" at bounding box center [459, 158] width 11 height 11
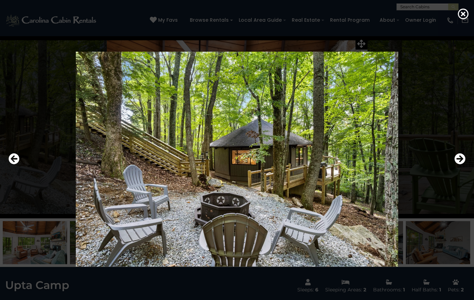
click at [465, 160] on icon "Next" at bounding box center [459, 158] width 11 height 11
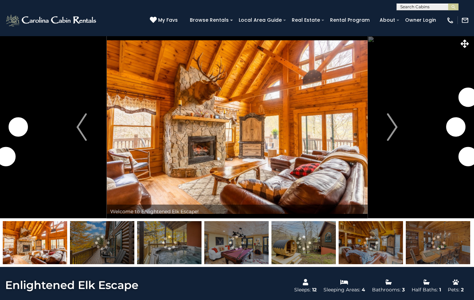
click at [397, 127] on img "Next" at bounding box center [392, 127] width 10 height 28
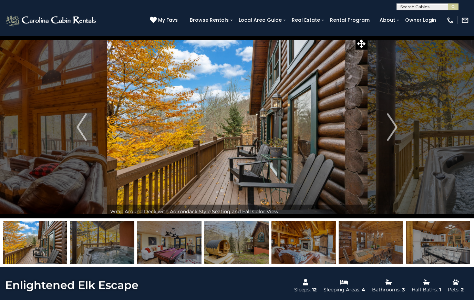
click at [400, 139] on button "Next" at bounding box center [392, 127] width 50 height 182
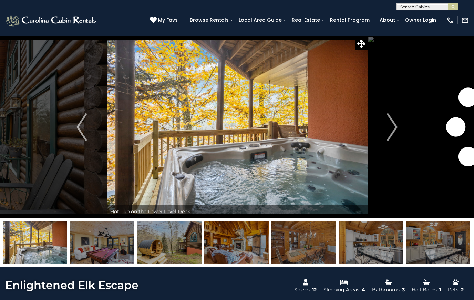
click at [396, 129] on img "Next" at bounding box center [392, 127] width 10 height 28
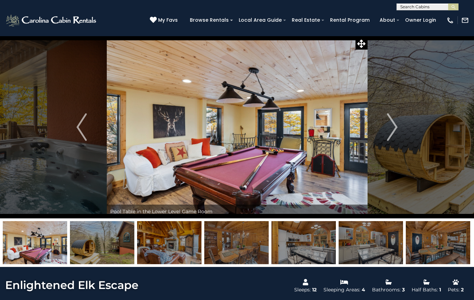
click at [395, 133] on img "Next" at bounding box center [392, 127] width 10 height 28
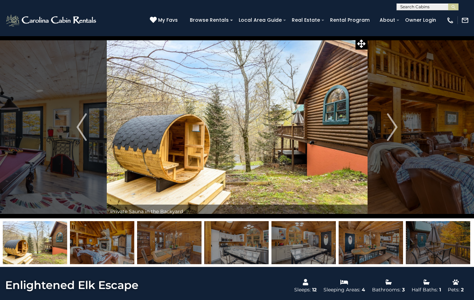
click at [393, 127] on img "Next" at bounding box center [392, 127] width 10 height 28
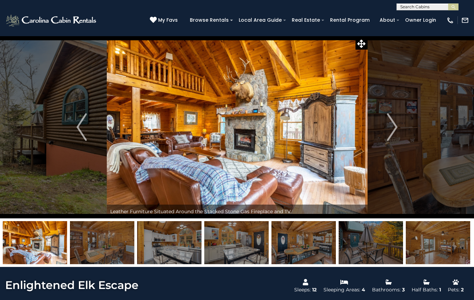
click at [396, 130] on img "Next" at bounding box center [392, 127] width 10 height 28
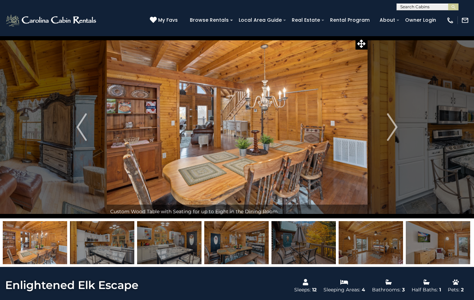
click at [394, 134] on img "Next" at bounding box center [392, 127] width 10 height 28
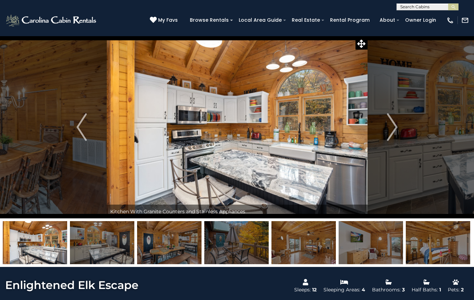
click at [391, 134] on img "Next" at bounding box center [392, 127] width 10 height 28
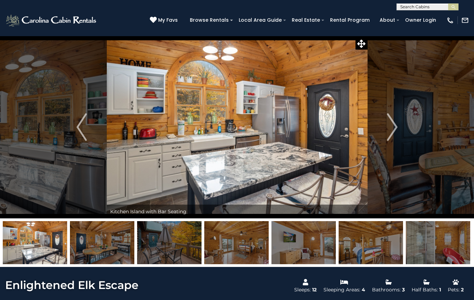
click at [395, 128] on img "Next" at bounding box center [392, 127] width 10 height 28
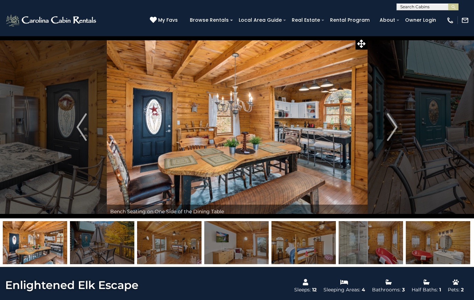
click at [393, 131] on img "Next" at bounding box center [392, 127] width 10 height 28
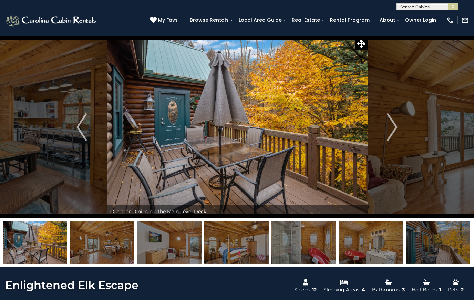
click at [390, 127] on img "Next" at bounding box center [392, 127] width 10 height 28
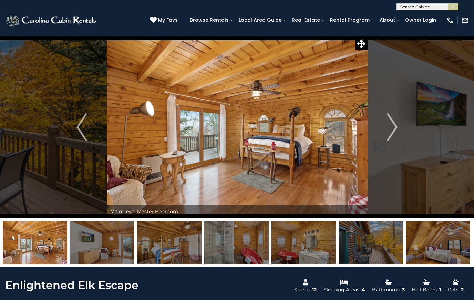
click at [393, 131] on img "Next" at bounding box center [392, 127] width 10 height 28
